Goal: Ask a question

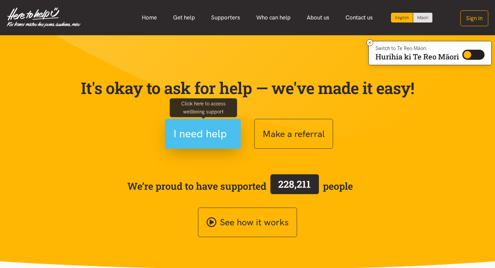
click at [213, 131] on span "I need help" at bounding box center [199, 133] width 53 height 17
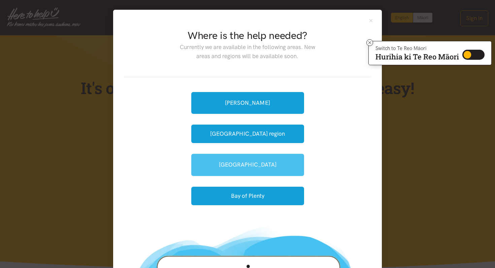
click at [246, 165] on link "[GEOGRAPHIC_DATA]" at bounding box center [247, 165] width 113 height 22
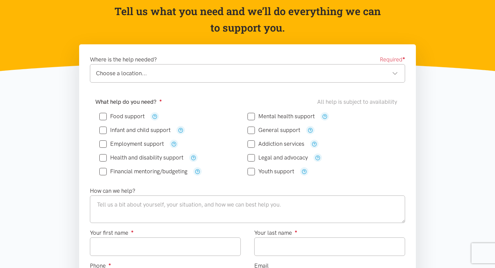
scroll to position [72, 0]
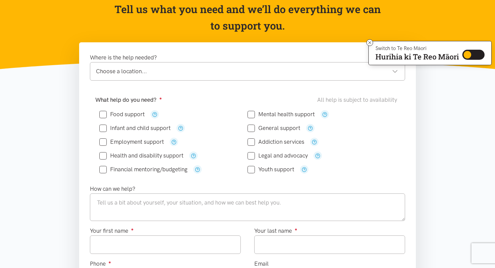
click at [105, 127] on input "Infant and child support" at bounding box center [134, 128] width 71 height 6
checkbox input "true"
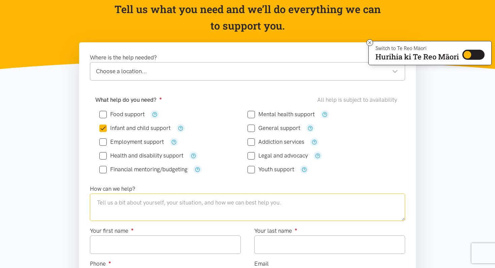
click at [130, 214] on textarea at bounding box center [247, 208] width 315 height 28
type textarea "I"
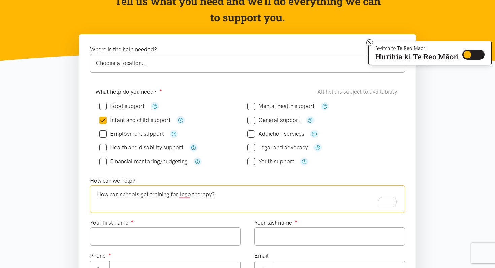
scroll to position [78, 0]
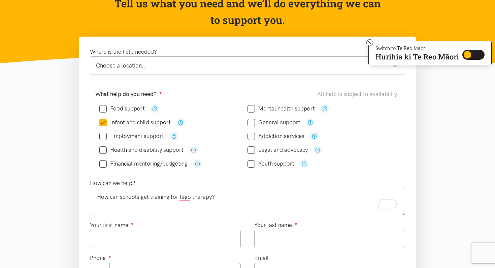
click at [173, 67] on div "Choose a location..." at bounding box center [247, 65] width 302 height 9
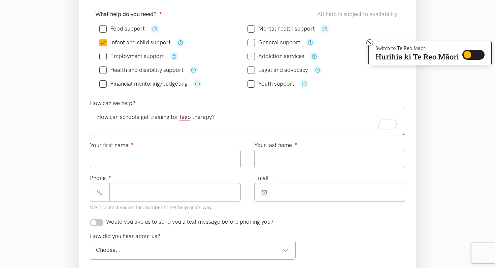
scroll to position [163, 0]
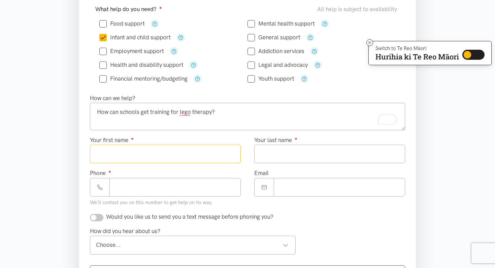
click at [166, 152] on input "Your first name ●" at bounding box center [165, 154] width 151 height 19
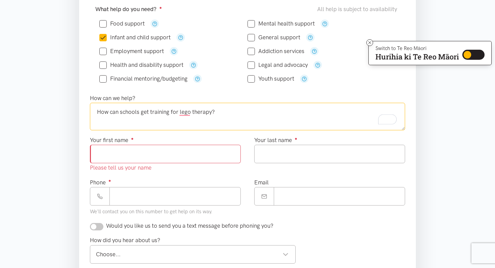
click at [98, 113] on textarea "How can schools get training for lego therapy?" at bounding box center [247, 117] width 315 height 28
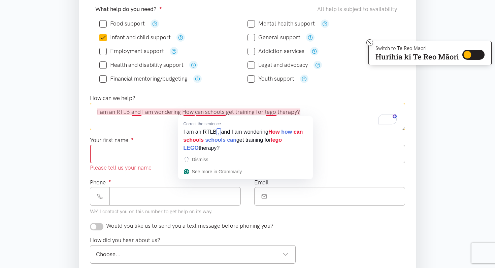
click at [186, 114] on textarea "I am an RTLB and I am wondering How can schools get training for lego therapy?" at bounding box center [247, 117] width 315 height 28
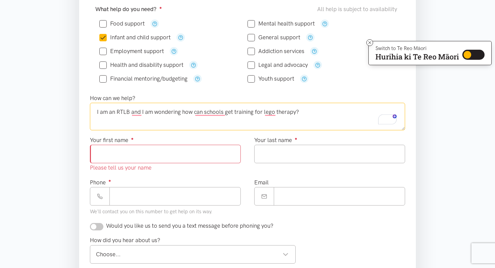
click at [325, 111] on textarea "I am an RTLB and I am wondering how can schools get training for lego therapy?" at bounding box center [247, 117] width 315 height 28
type textarea "I am an RTLB and I am wondering how can schools get training for lego therapy?"
click at [367, 45] on icon at bounding box center [369, 42] width 5 height 5
